Goal: Information Seeking & Learning: Learn about a topic

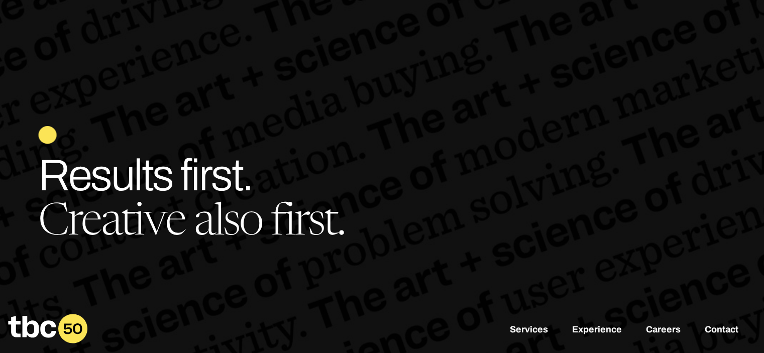
scroll to position [70, 0]
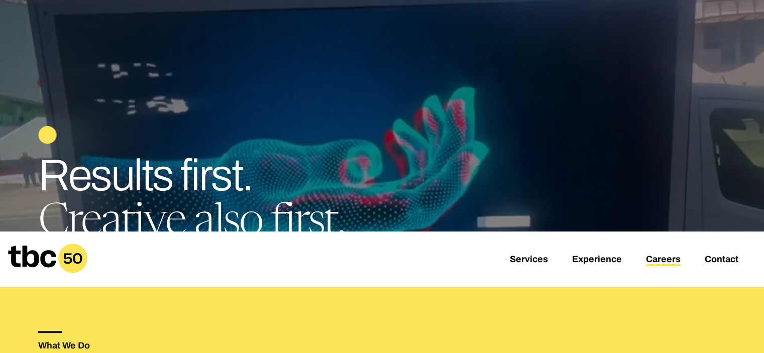
click at [662, 257] on link "Careers" at bounding box center [663, 260] width 35 height 12
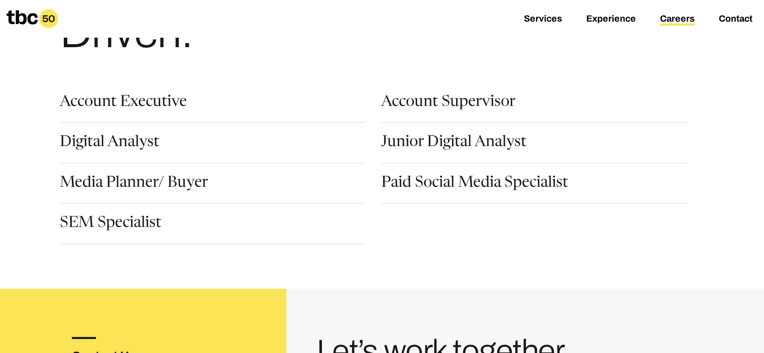
scroll to position [114, 0]
click at [456, 182] on link "Paid Social Media Specialist" at bounding box center [474, 183] width 187 height 17
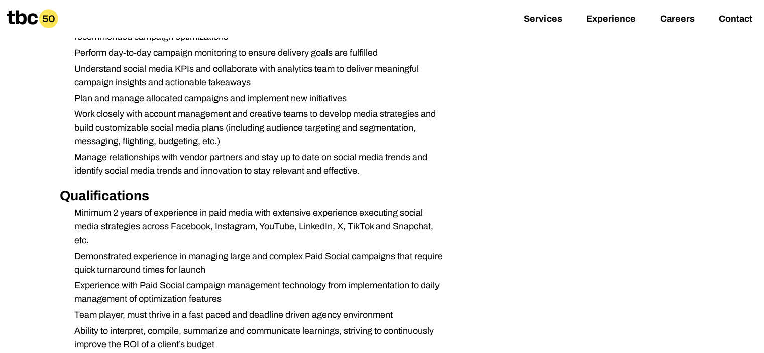
scroll to position [612, 0]
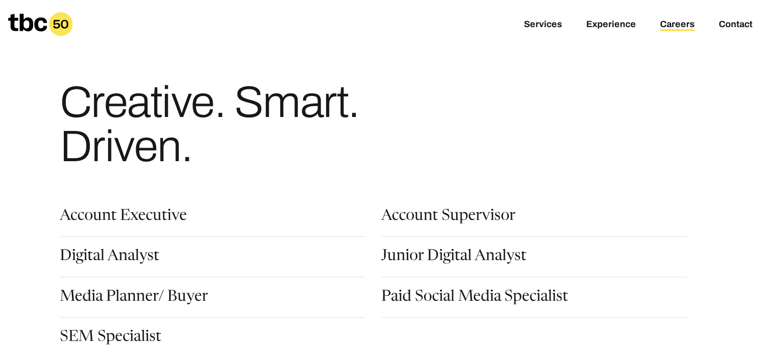
scroll to position [104, 0]
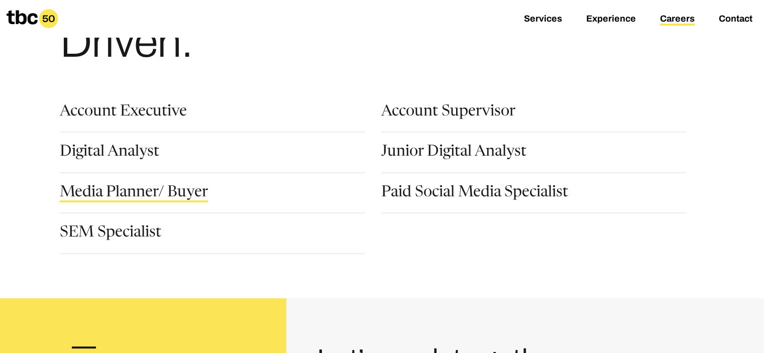
click at [141, 194] on link "Media Planner/ Buyer" at bounding box center [134, 193] width 148 height 17
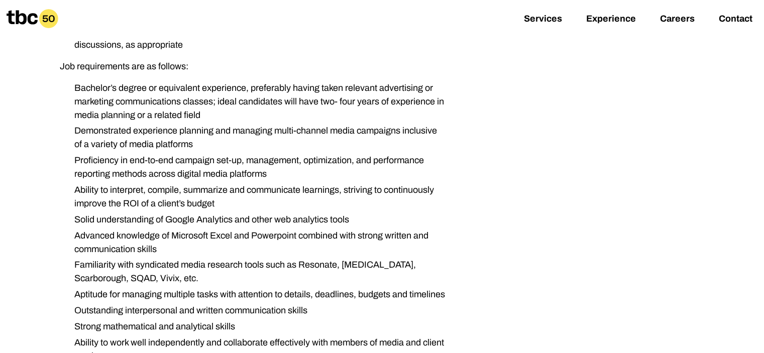
scroll to position [727, 0]
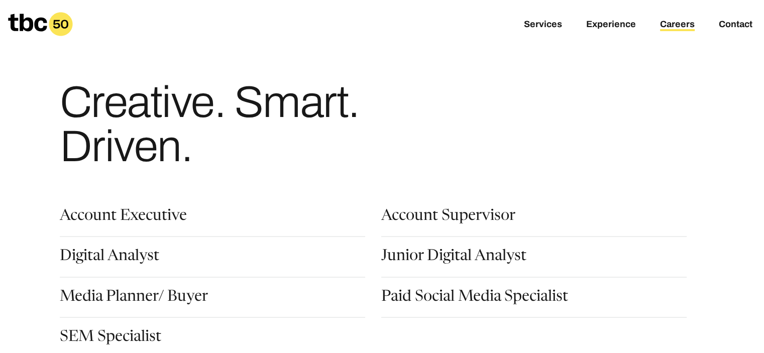
click at [450, 207] on section "Account Executive Account Supervisor Digital Analyst Junior Digital Analyst Med…" at bounding box center [381, 282] width 687 height 178
click at [455, 223] on link "Account Supervisor" at bounding box center [448, 217] width 134 height 17
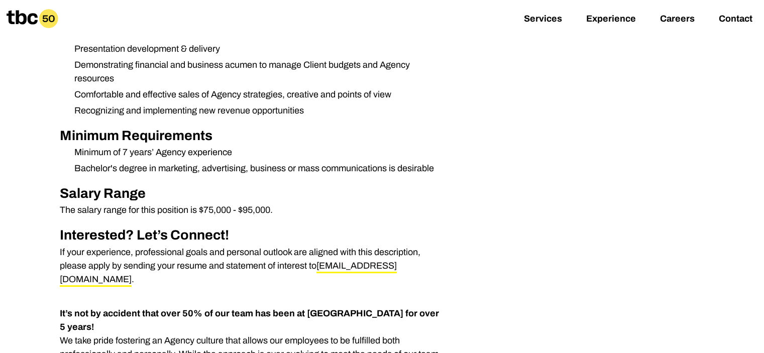
scroll to position [466, 0]
